Goal: Information Seeking & Learning: Learn about a topic

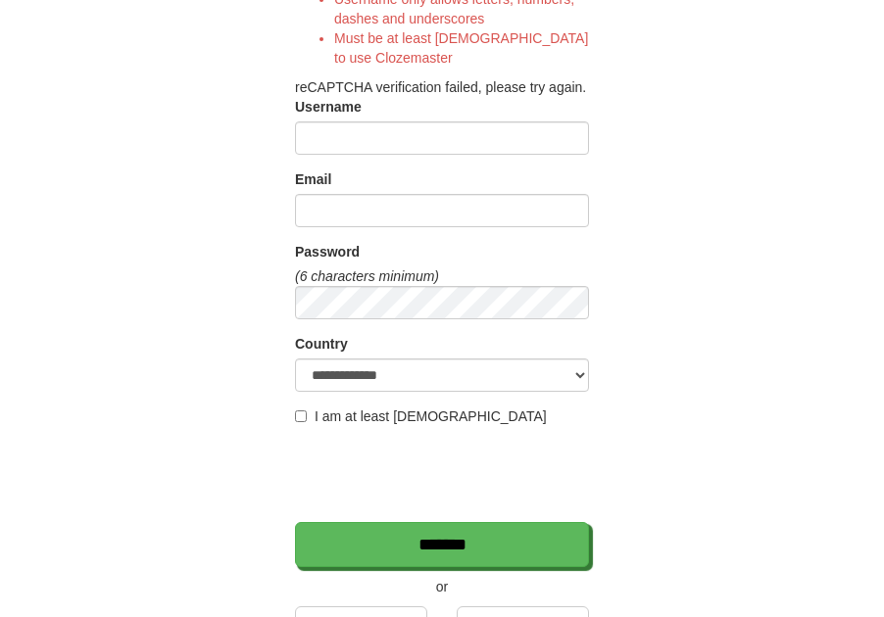
scroll to position [629, 0]
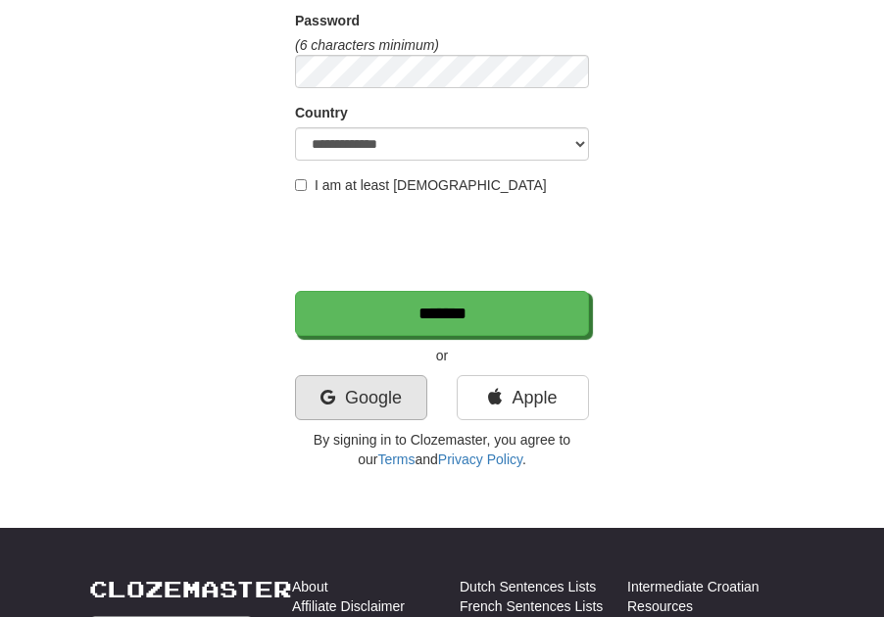
click at [341, 405] on link "Google" at bounding box center [361, 397] width 132 height 45
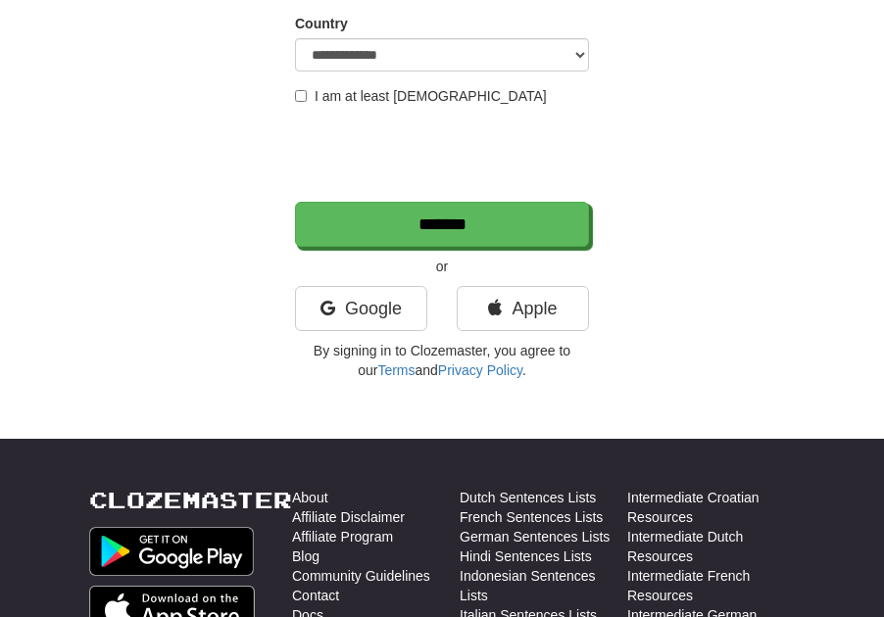
scroll to position [450, 0]
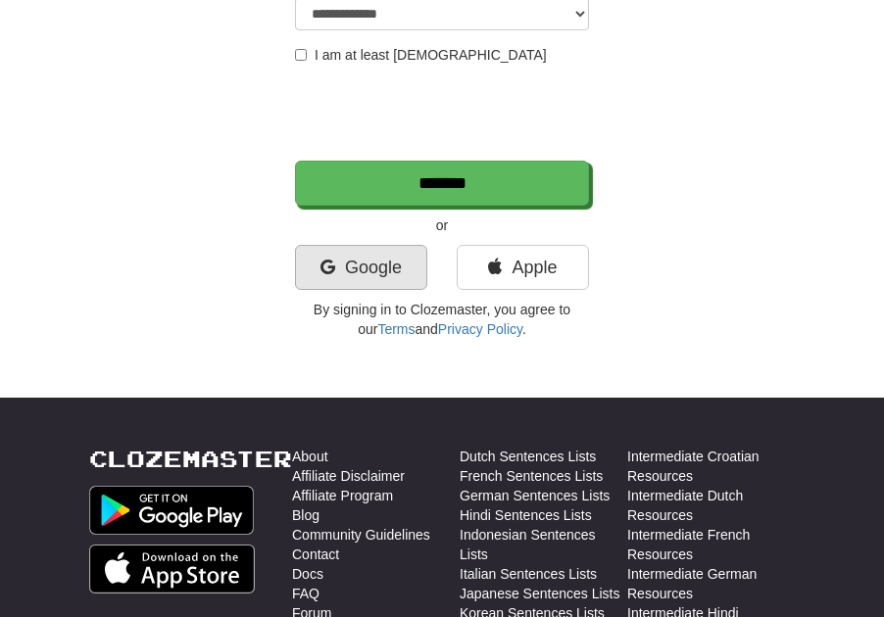
click at [359, 272] on link "Google" at bounding box center [361, 267] width 132 height 45
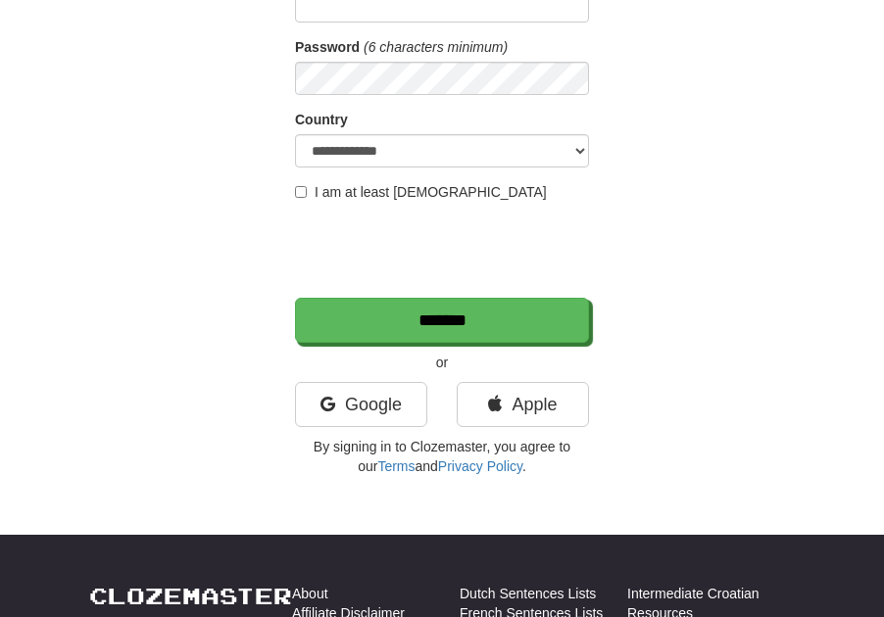
scroll to position [293, 0]
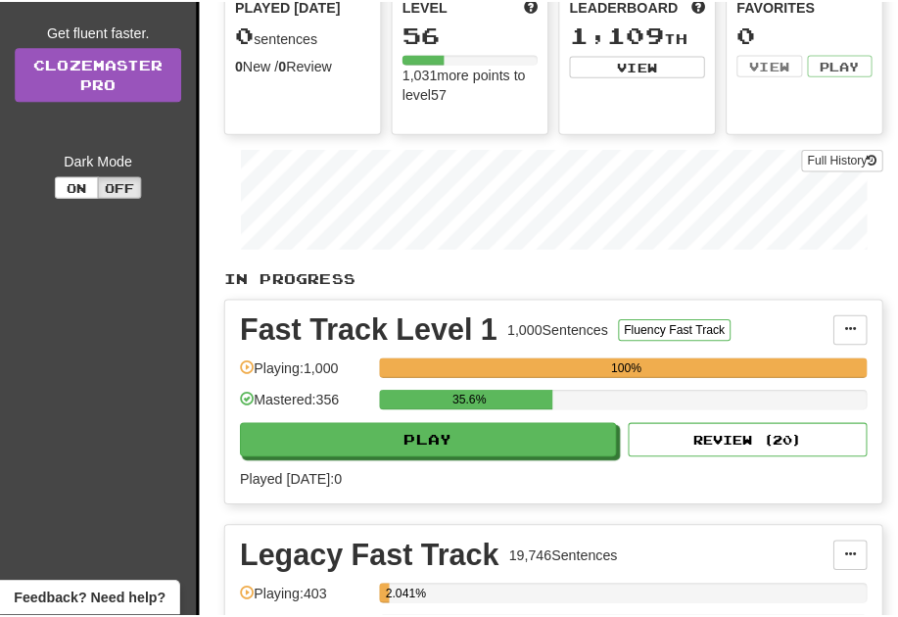
scroll to position [353, 0]
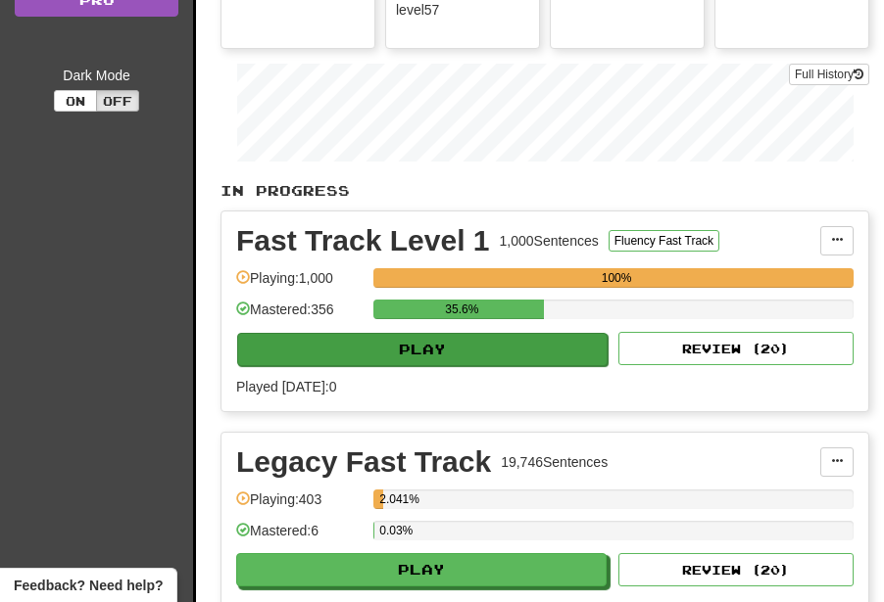
click at [385, 344] on button "Play" at bounding box center [422, 349] width 370 height 33
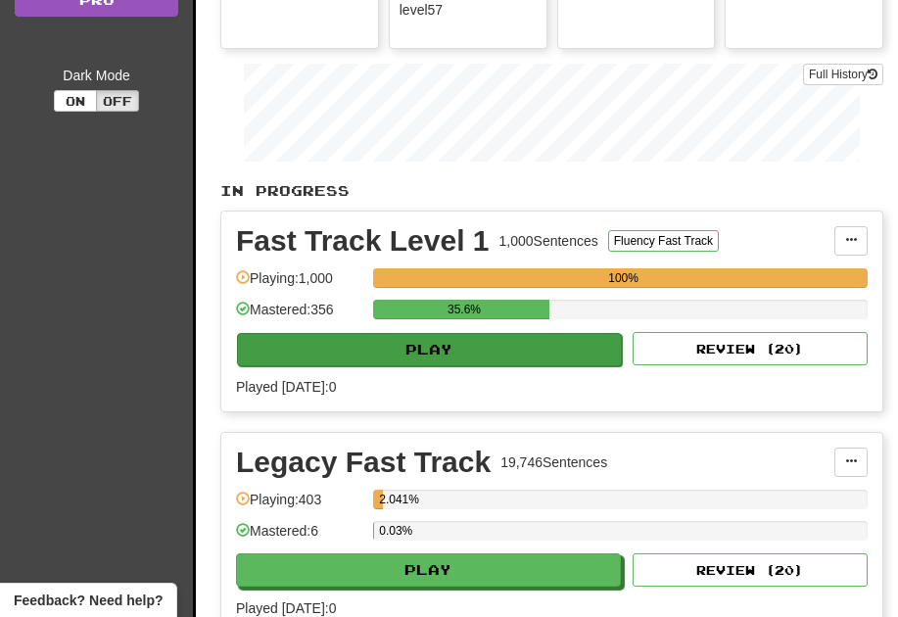
select select "**"
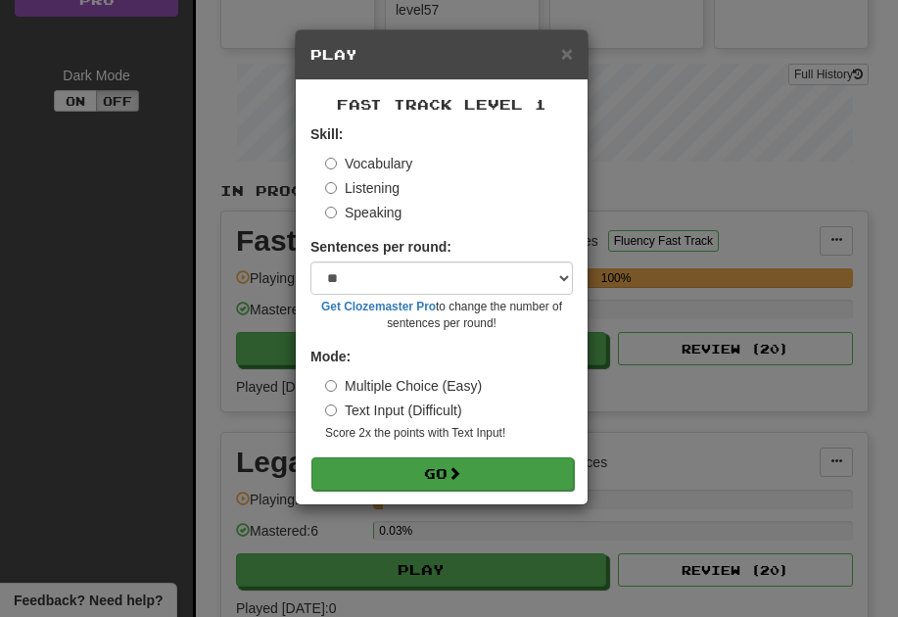
click at [446, 457] on button "Go" at bounding box center [442, 473] width 263 height 33
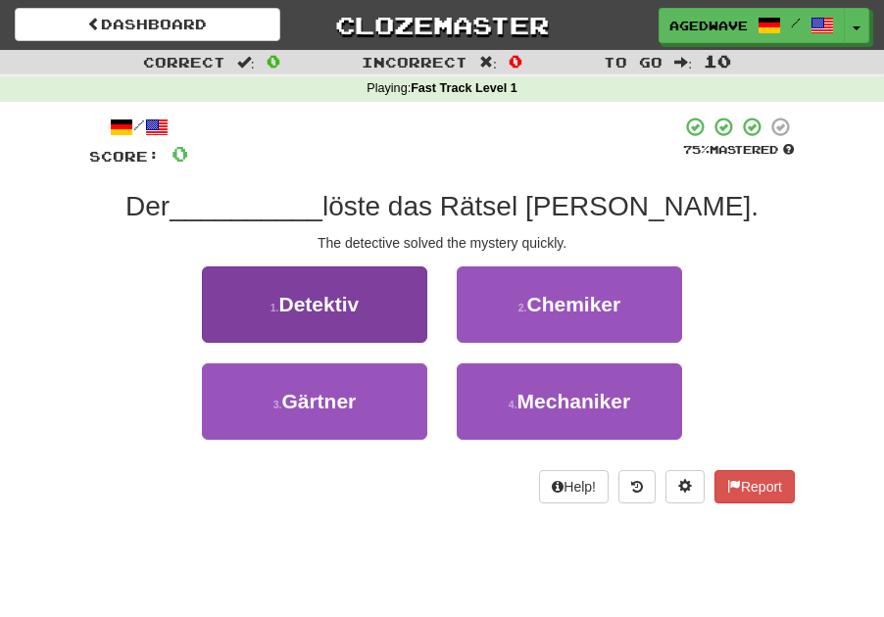
click at [418, 300] on button "1 . Detektiv" at bounding box center [314, 304] width 225 height 76
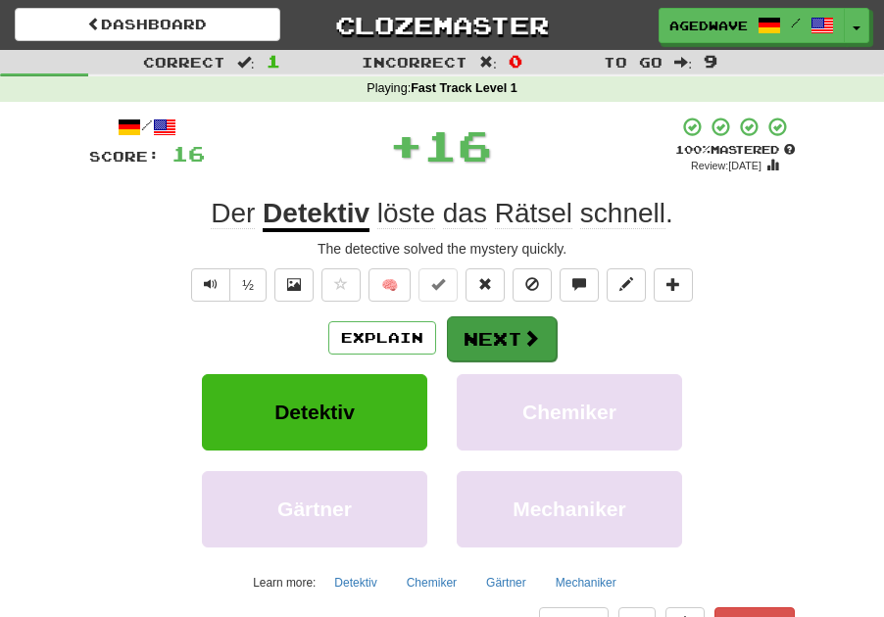
click at [475, 330] on button "Next" at bounding box center [502, 338] width 110 height 45
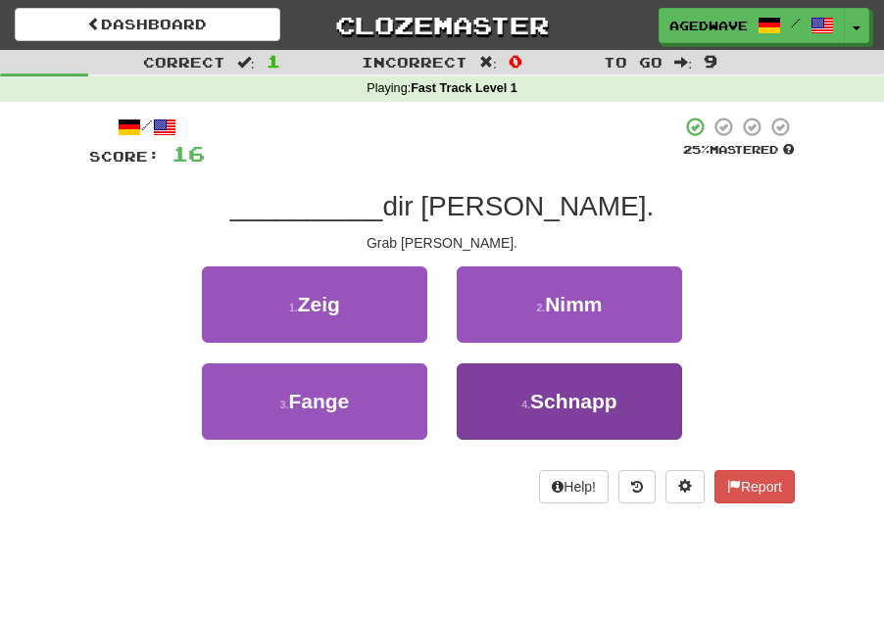
click at [470, 389] on button "4 . [PERSON_NAME]" at bounding box center [568, 401] width 225 height 76
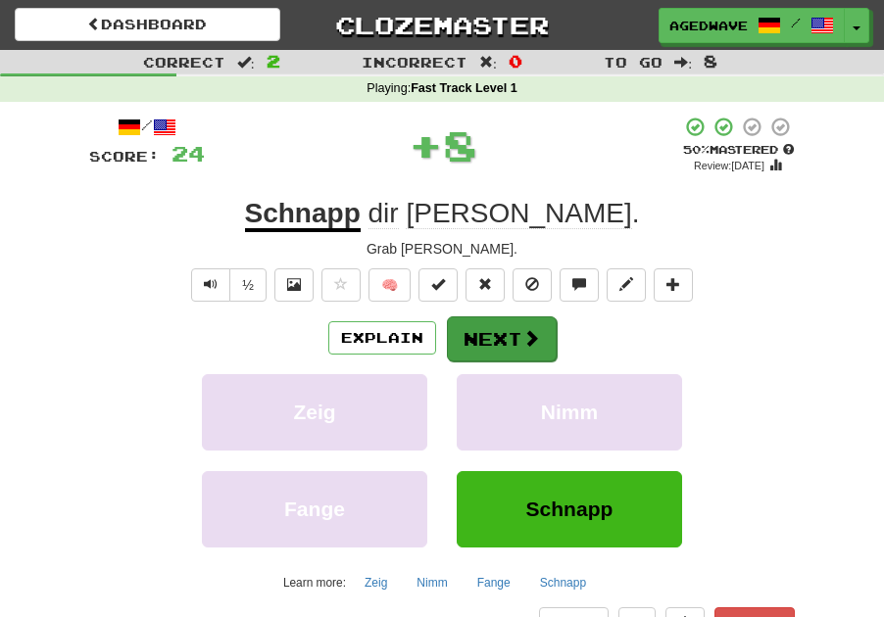
click at [486, 326] on button "Next" at bounding box center [502, 338] width 110 height 45
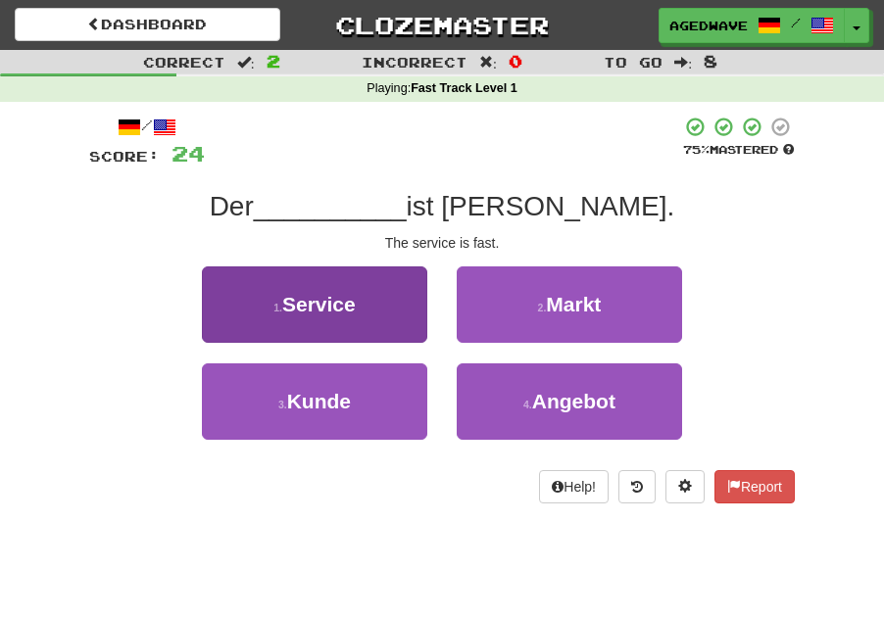
click at [399, 339] on button "1 . Service" at bounding box center [314, 304] width 225 height 76
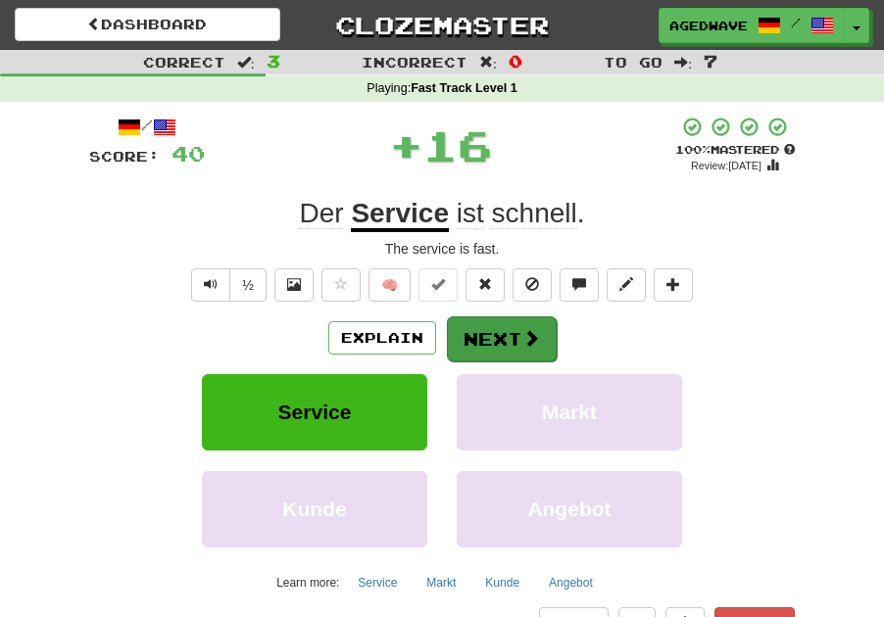
click at [475, 346] on button "Next" at bounding box center [502, 338] width 110 height 45
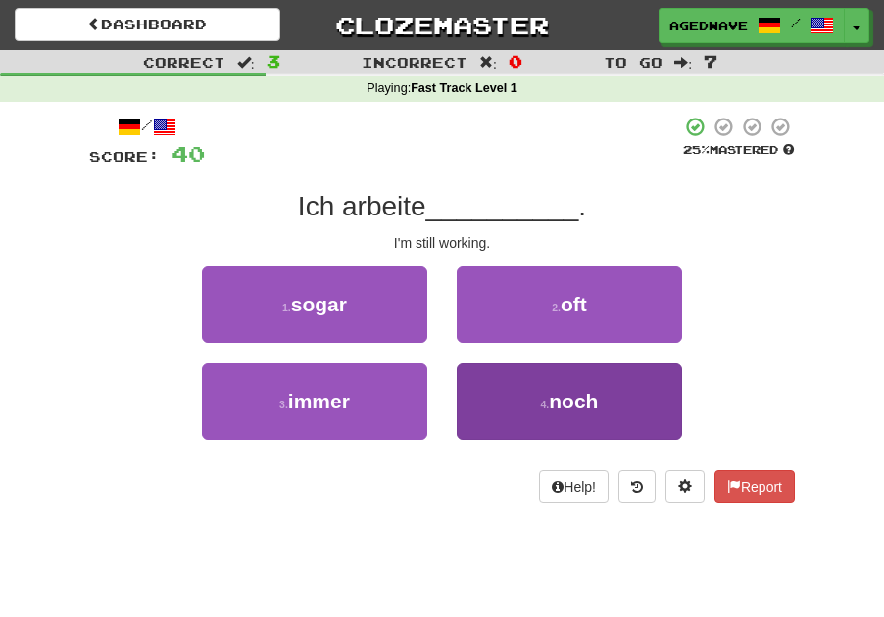
click at [471, 409] on button "4 . noch" at bounding box center [568, 401] width 225 height 76
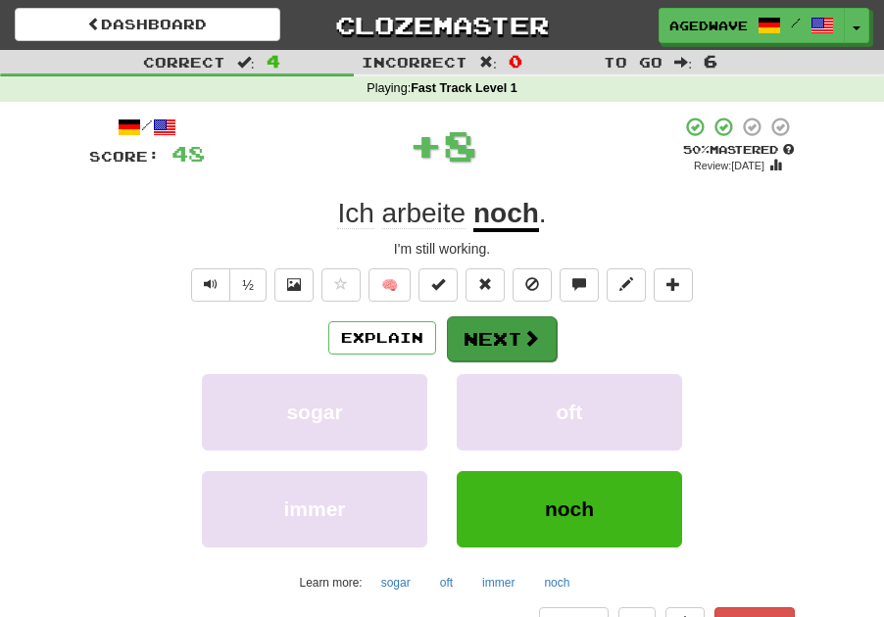
click at [475, 337] on button "Next" at bounding box center [502, 338] width 110 height 45
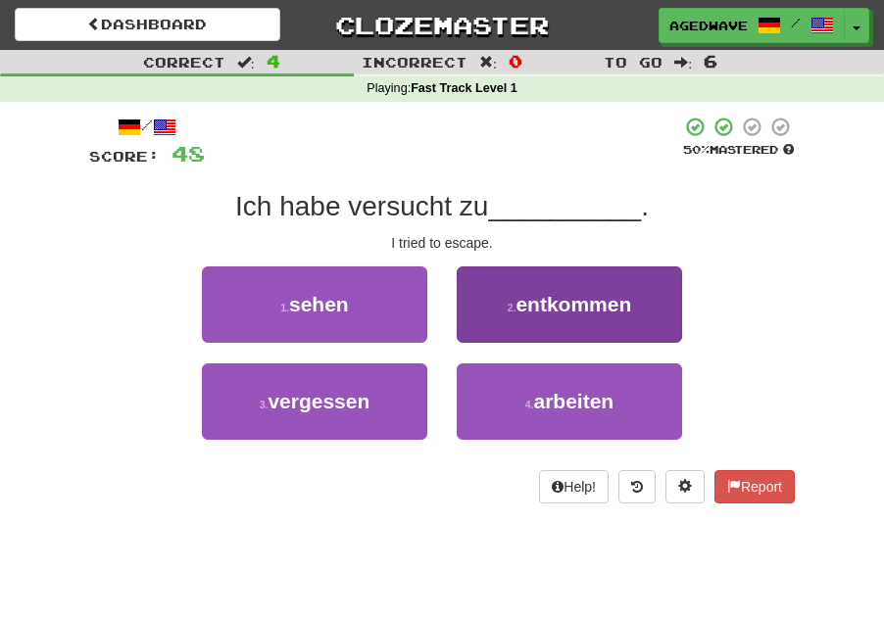
click at [476, 313] on button "2 . entkommen" at bounding box center [568, 304] width 225 height 76
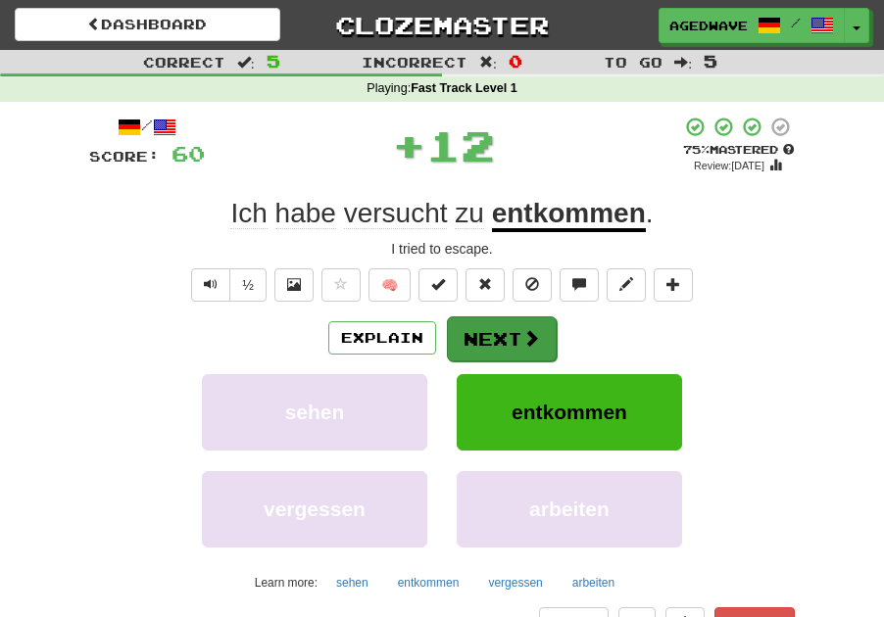
click at [482, 319] on button "Next" at bounding box center [502, 338] width 110 height 45
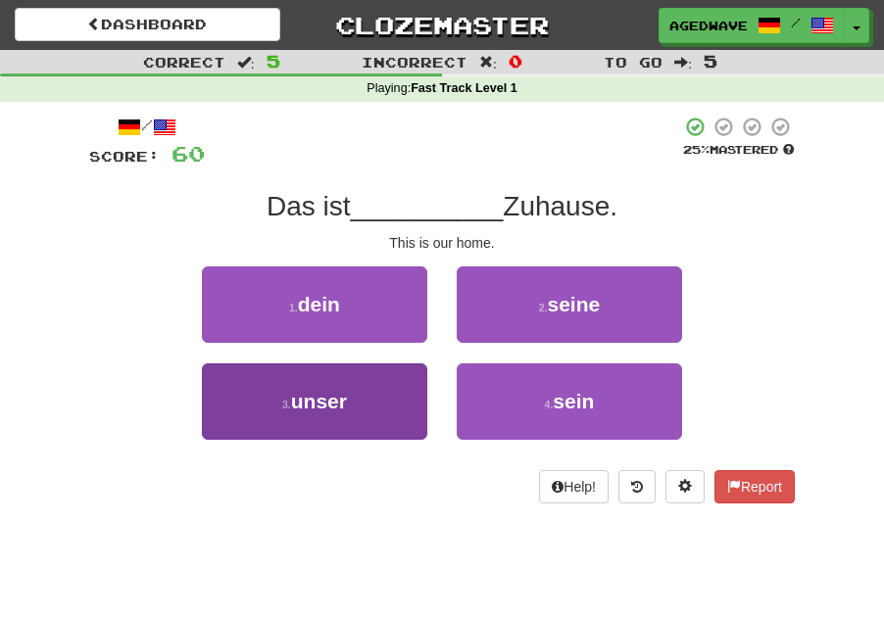
click at [419, 403] on button "3 . unser" at bounding box center [314, 401] width 225 height 76
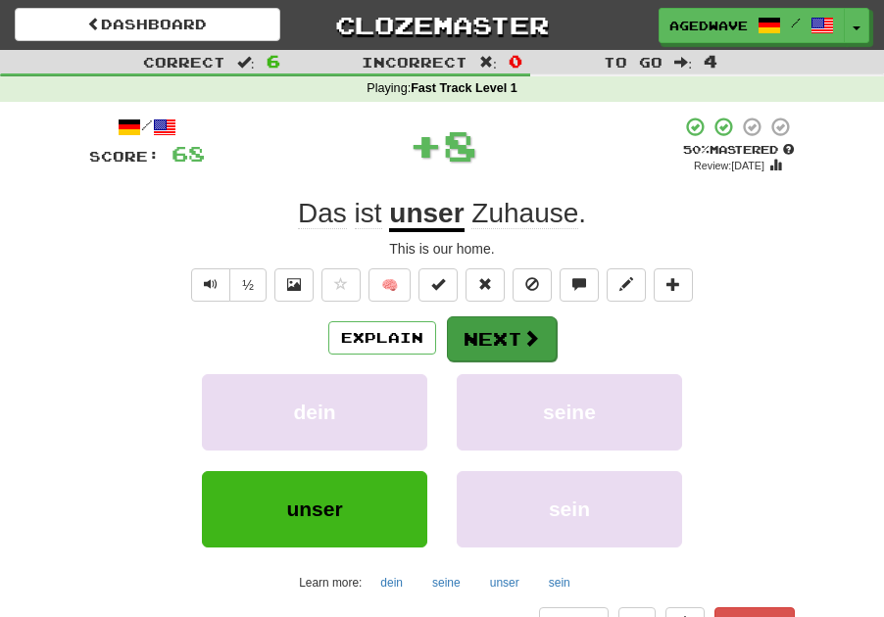
click at [469, 320] on button "Next" at bounding box center [502, 338] width 110 height 45
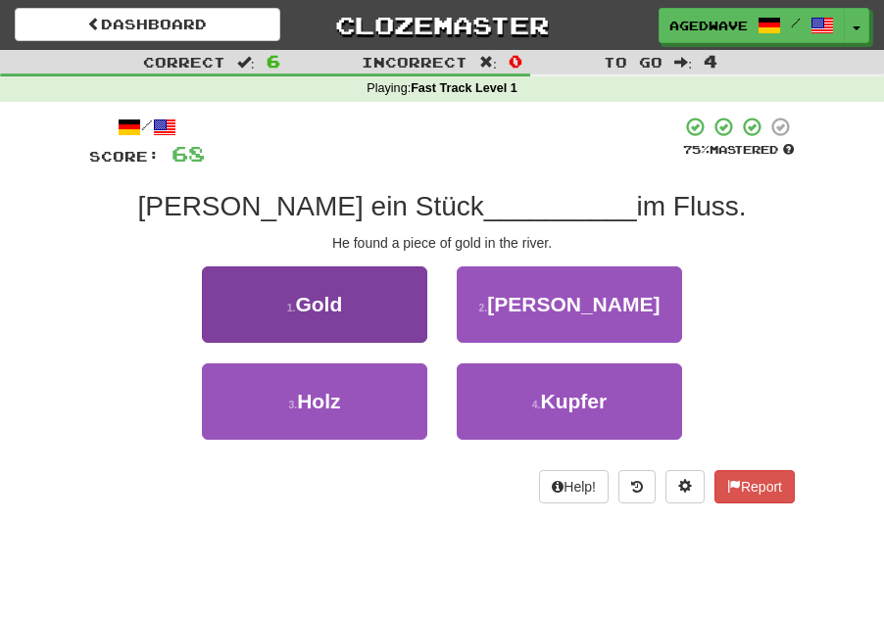
click at [344, 307] on button "1 . Gold" at bounding box center [314, 304] width 225 height 76
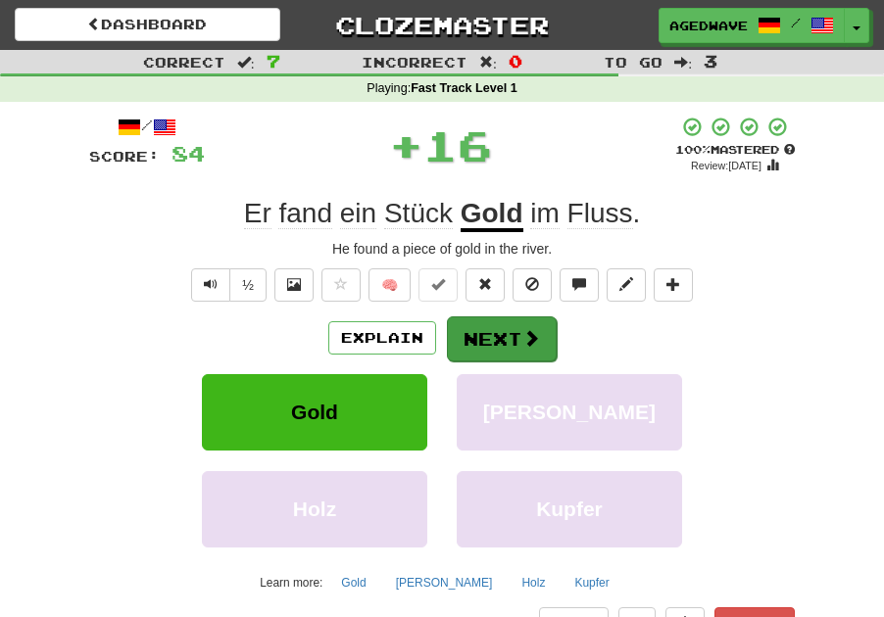
click at [459, 329] on button "Next" at bounding box center [502, 338] width 110 height 45
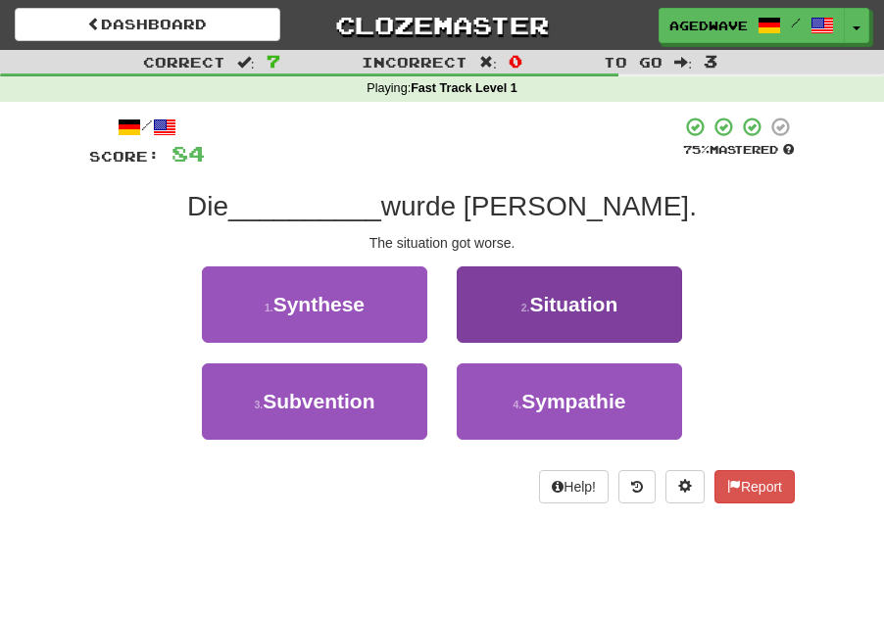
click at [498, 315] on button "2 . Situation" at bounding box center [568, 304] width 225 height 76
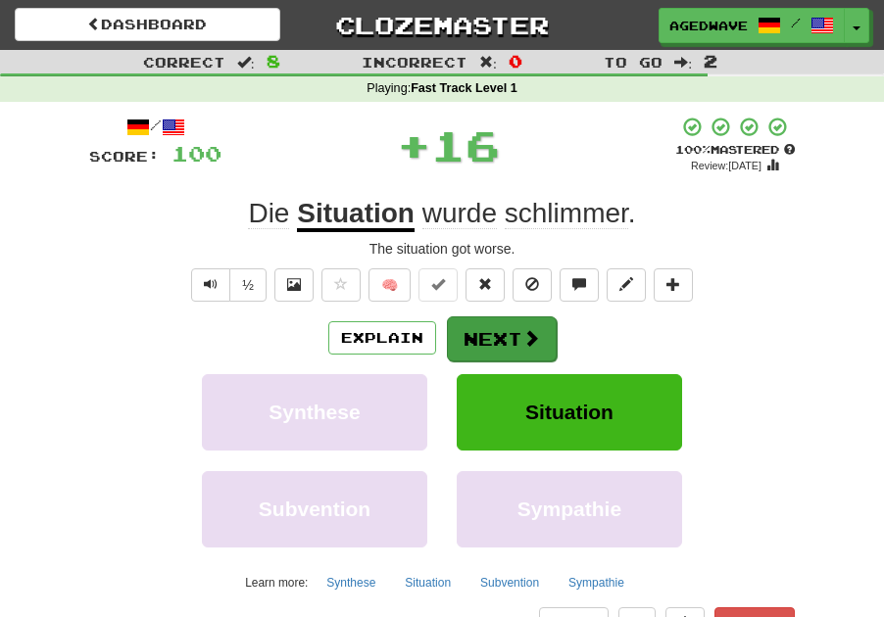
click at [498, 320] on button "Next" at bounding box center [502, 338] width 110 height 45
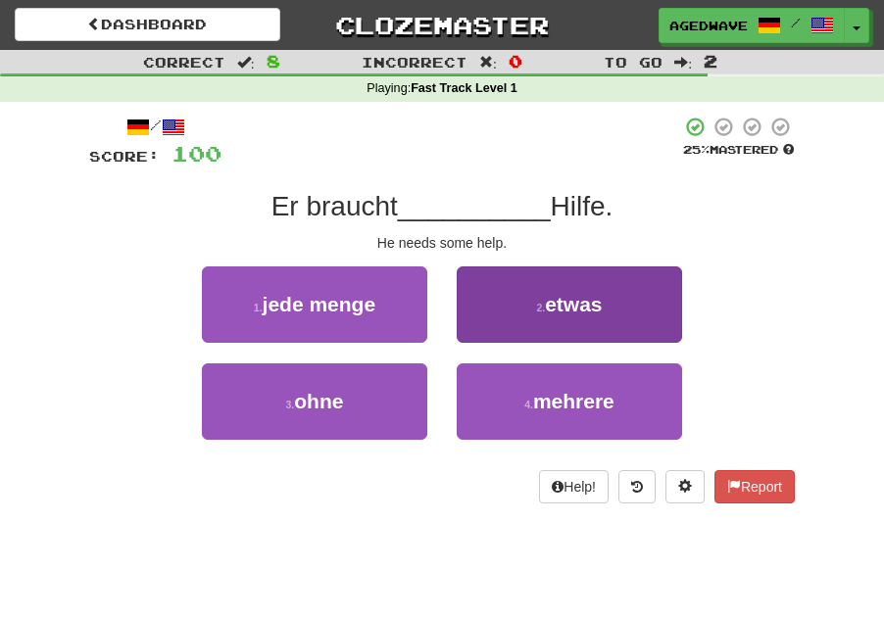
click at [487, 311] on button "2 . etwas" at bounding box center [568, 304] width 225 height 76
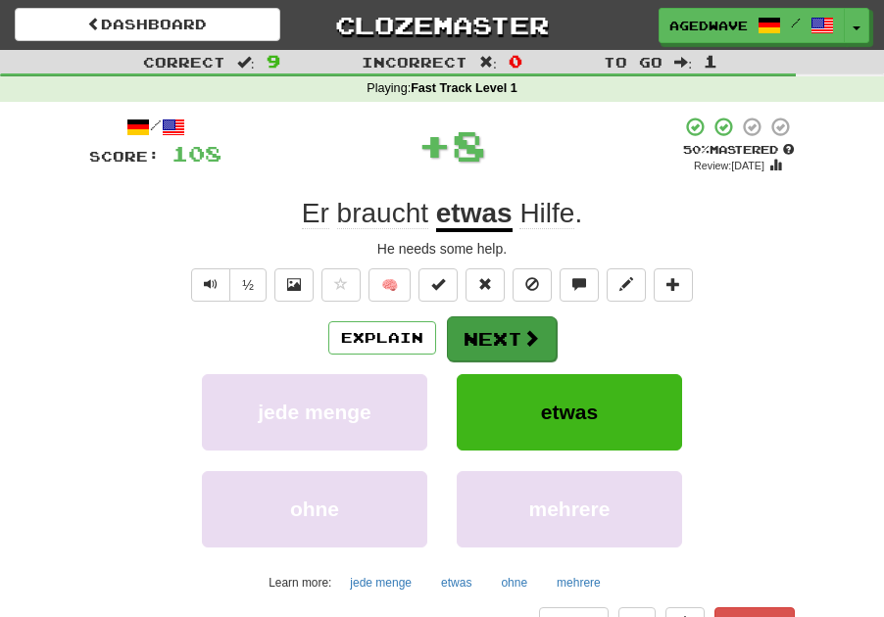
click at [490, 325] on button "Next" at bounding box center [502, 338] width 110 height 45
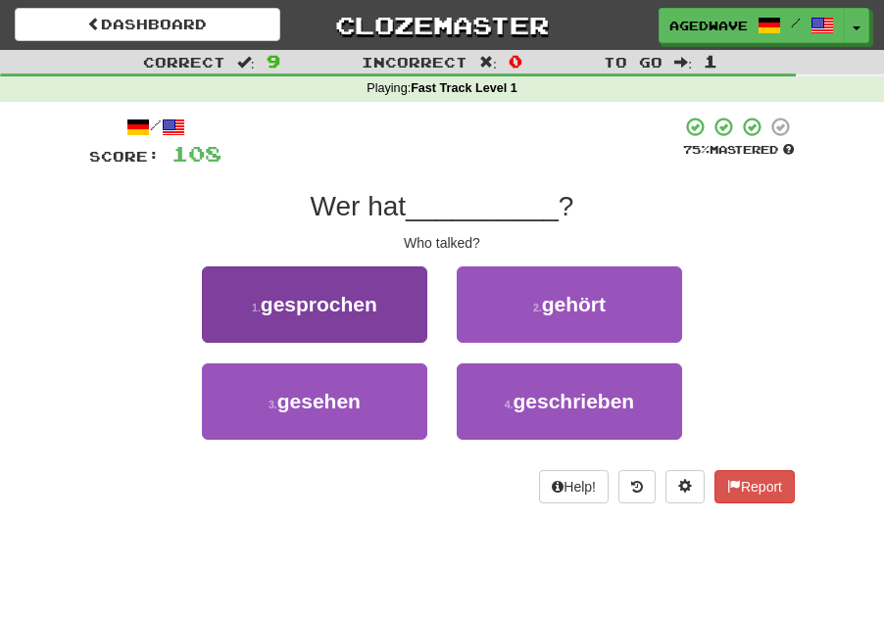
click at [415, 335] on button "1 . gesprochen" at bounding box center [314, 304] width 225 height 76
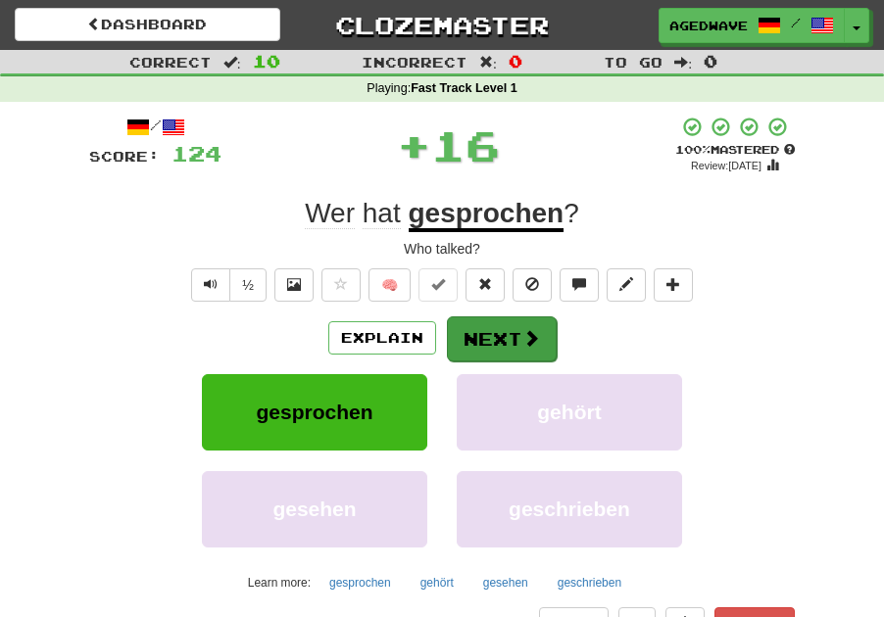
click at [534, 335] on span at bounding box center [531, 338] width 18 height 18
